Goal: Task Accomplishment & Management: Manage account settings

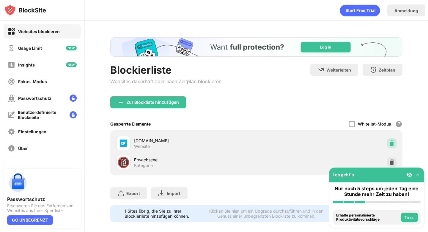
click at [395, 145] on img at bounding box center [392, 143] width 6 height 6
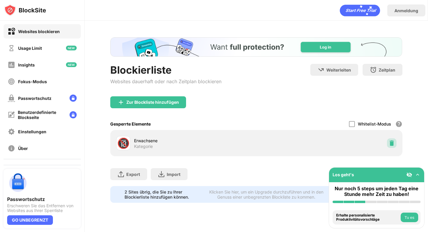
click at [393, 142] on img at bounding box center [392, 143] width 6 height 6
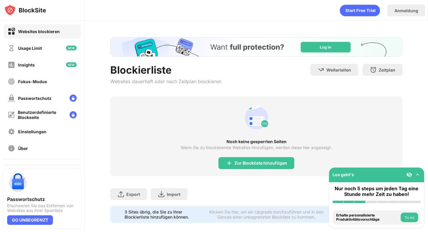
click at [265, 73] on div "Blockierliste Websites dauerhaft oder nach Zeitplan blockieren Weiterleiten Hie…" at bounding box center [256, 80] width 292 height 32
click at [262, 156] on div "Noch keine gesperrten Seiten Wenn Sie zu blockierende Websites hinzufügen, werd…" at bounding box center [256, 136] width 292 height 80
click at [260, 162] on div "Zur Blockliste hinzufügen" at bounding box center [261, 162] width 53 height 5
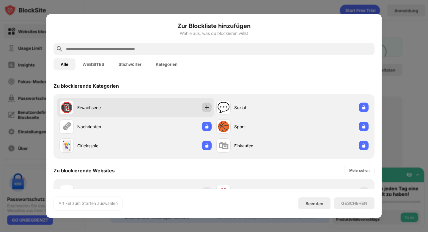
click at [209, 111] on div at bounding box center [207, 107] width 10 height 10
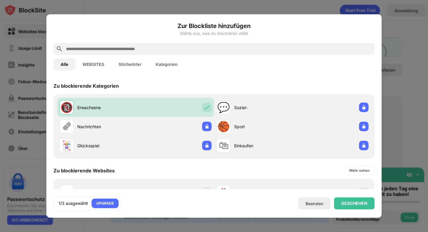
click at [140, 53] on div at bounding box center [214, 49] width 321 height 12
click at [142, 48] on input "text" at bounding box center [218, 48] width 307 height 7
type input "*"
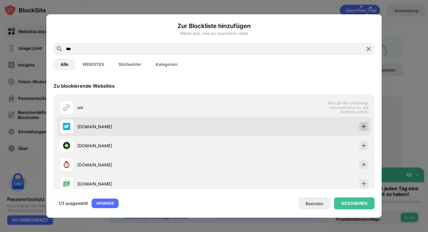
type input "***"
click at [364, 126] on img at bounding box center [364, 126] width 6 height 6
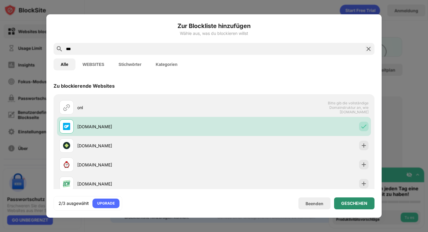
click at [351, 204] on div "GESCHEHEN" at bounding box center [355, 203] width 26 height 5
